Goal: Task Accomplishment & Management: Manage account settings

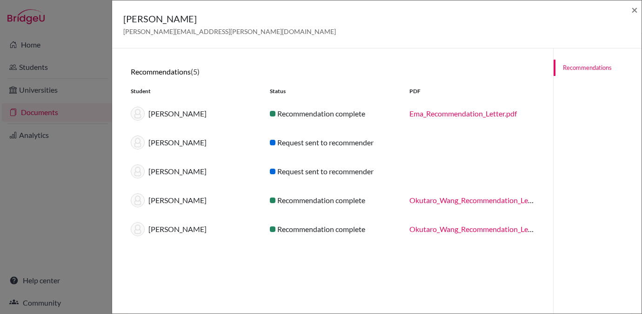
scroll to position [67, 0]
click at [637, 9] on span "×" at bounding box center [634, 9] width 7 height 13
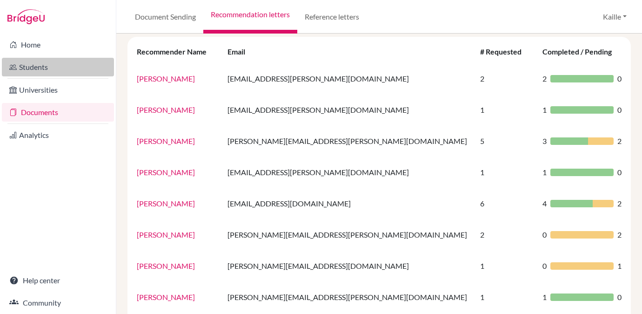
click at [35, 59] on link "Students" at bounding box center [58, 67] width 112 height 19
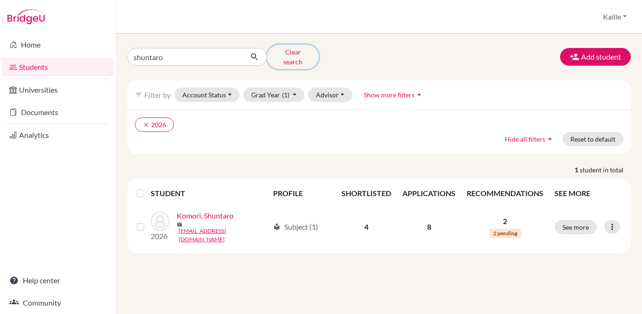
click at [286, 51] on button "Clear search" at bounding box center [293, 57] width 52 height 24
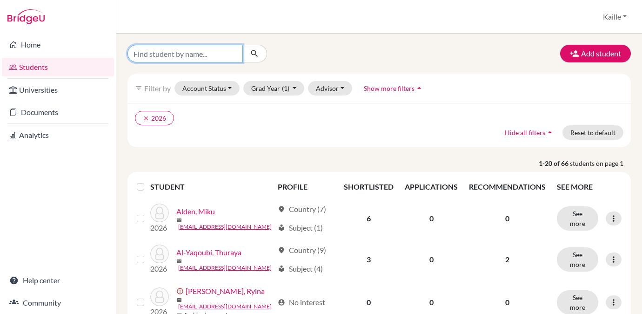
click at [216, 50] on input "Find student by name..." at bounding box center [185, 54] width 115 height 18
type input "nakai"
click button "submit" at bounding box center [254, 54] width 25 height 18
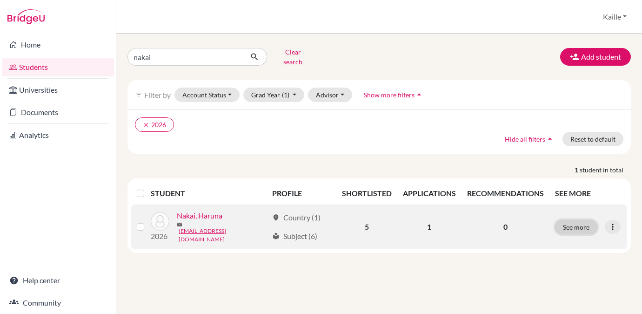
click at [577, 223] on button "See more" at bounding box center [576, 227] width 42 height 14
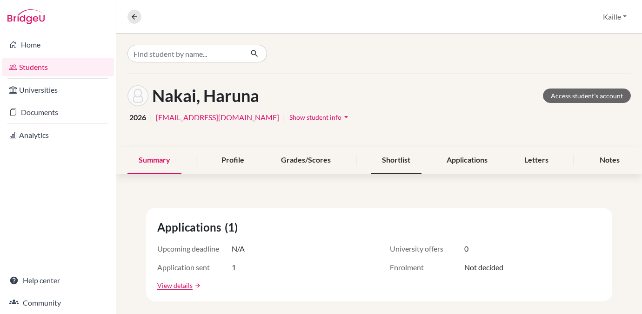
click at [384, 165] on div "Shortlist" at bounding box center [396, 160] width 51 height 27
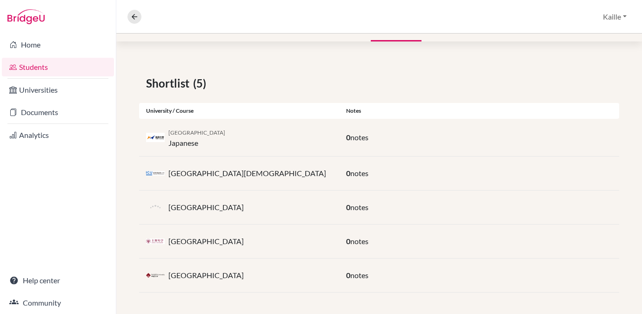
scroll to position [134, 0]
drag, startPoint x: 168, startPoint y: 206, endPoint x: 239, endPoint y: 203, distance: 70.8
click at [239, 203] on div "Rikkyo University" at bounding box center [239, 206] width 200 height 19
click at [283, 206] on div "Rikkyo University" at bounding box center [239, 206] width 200 height 19
